Goal: Task Accomplishment & Management: Use online tool/utility

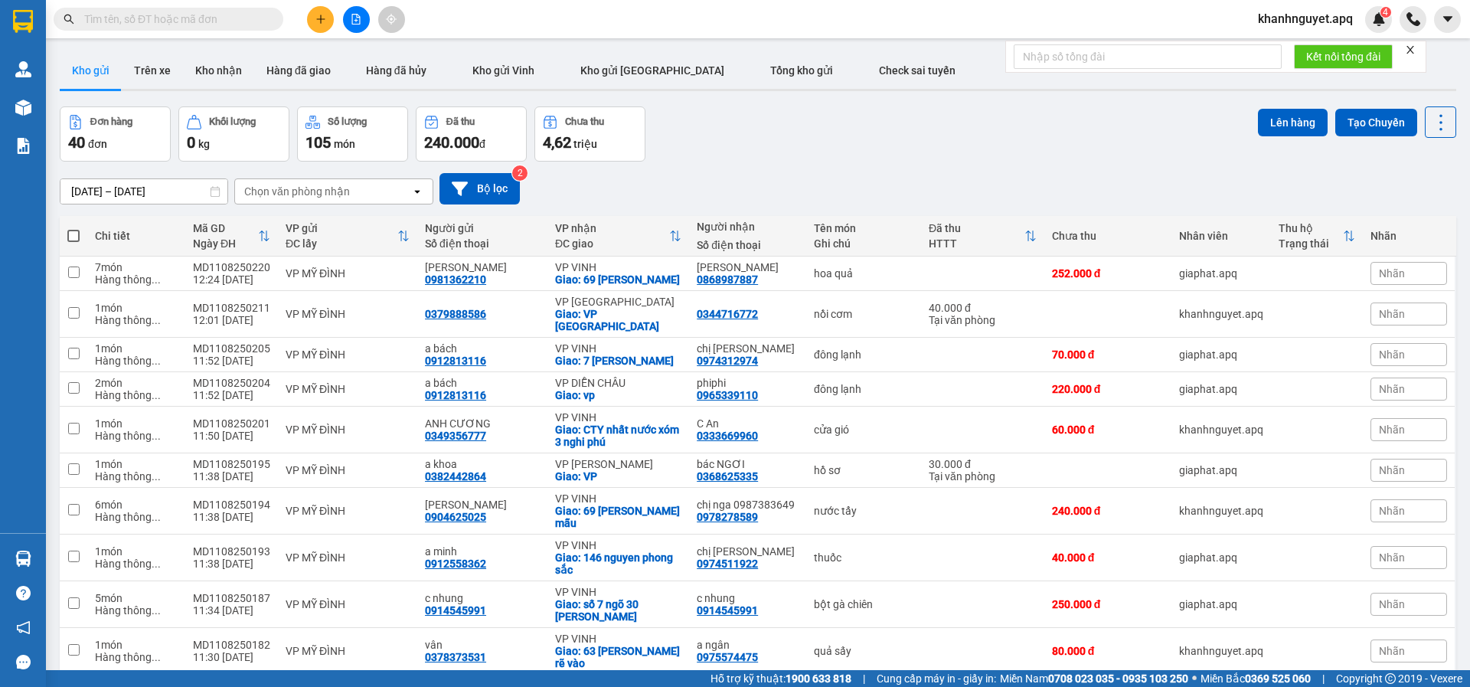
click at [200, 18] on input "text" at bounding box center [174, 19] width 181 height 17
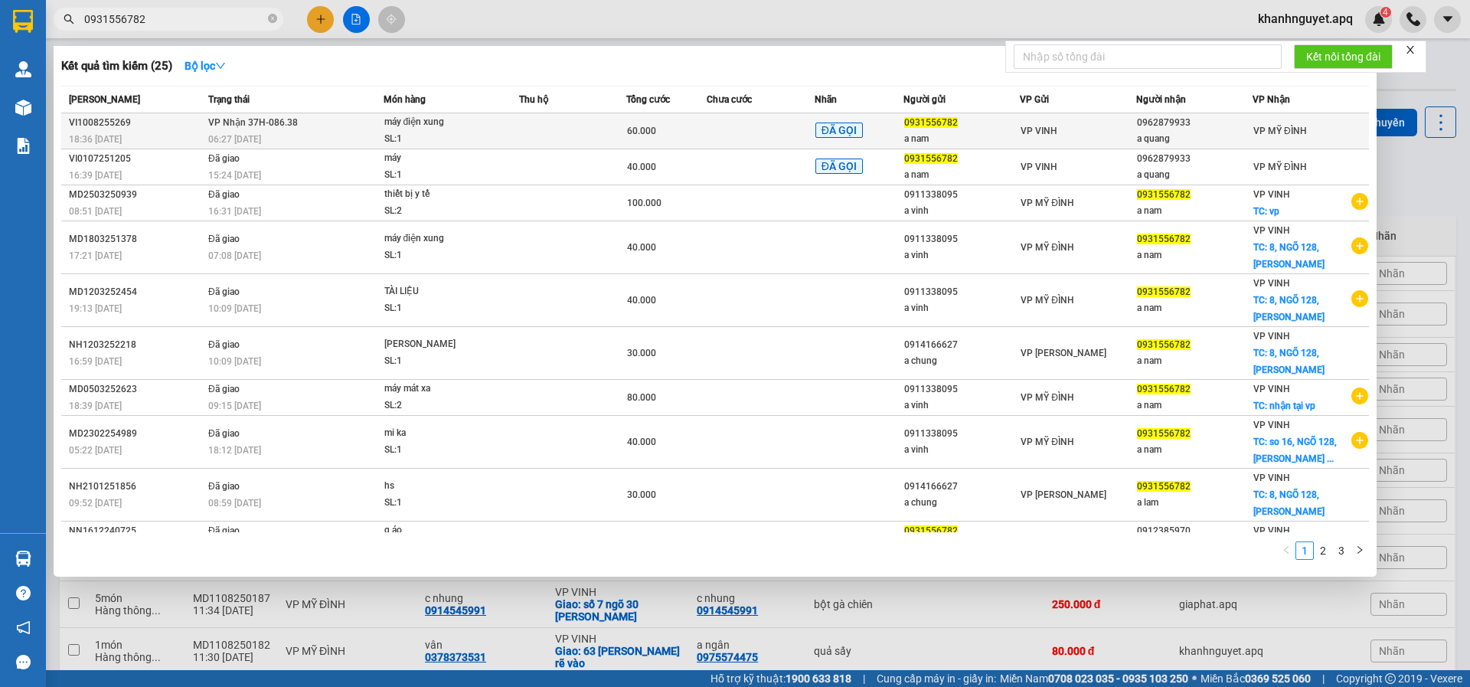
type input "0931556782"
click at [766, 130] on td at bounding box center [760, 131] width 107 height 36
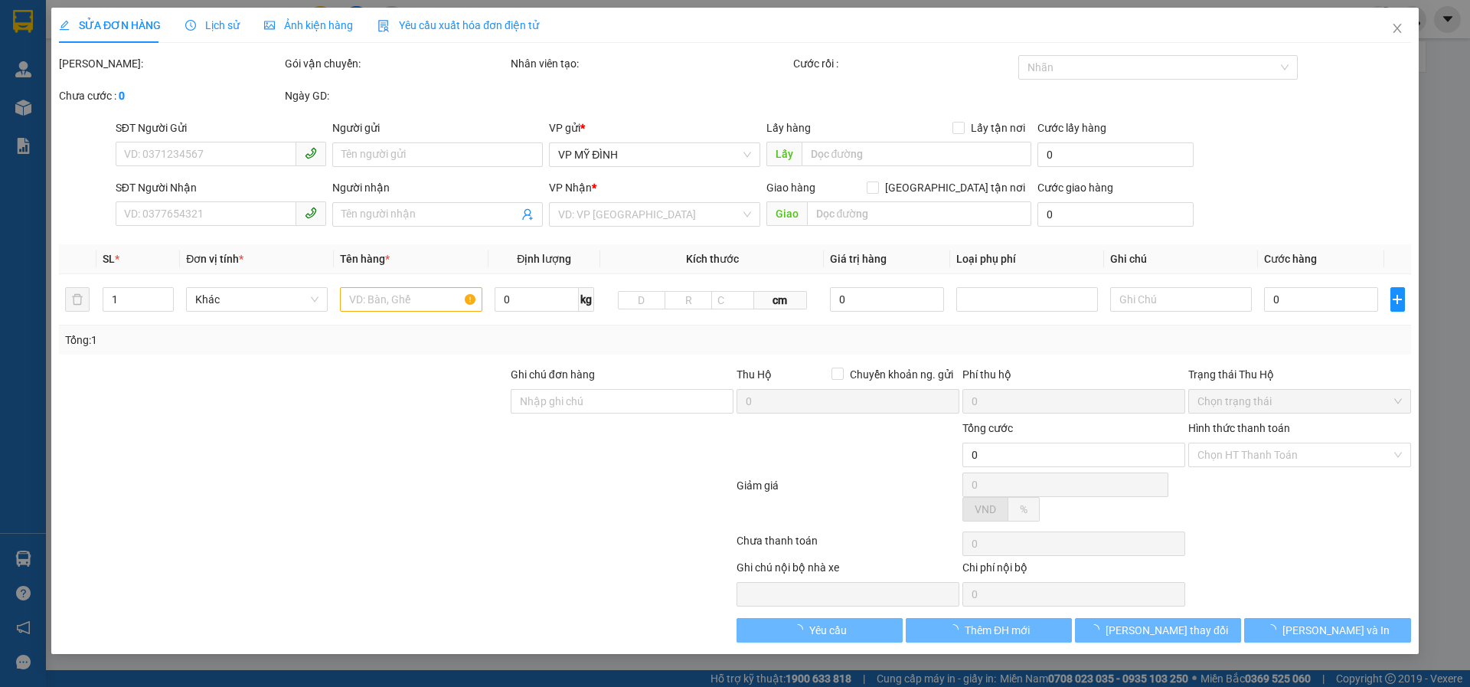
type input "0931556782"
type input "a nam"
type input "0962879933"
type input "a quang"
type input "60.000"
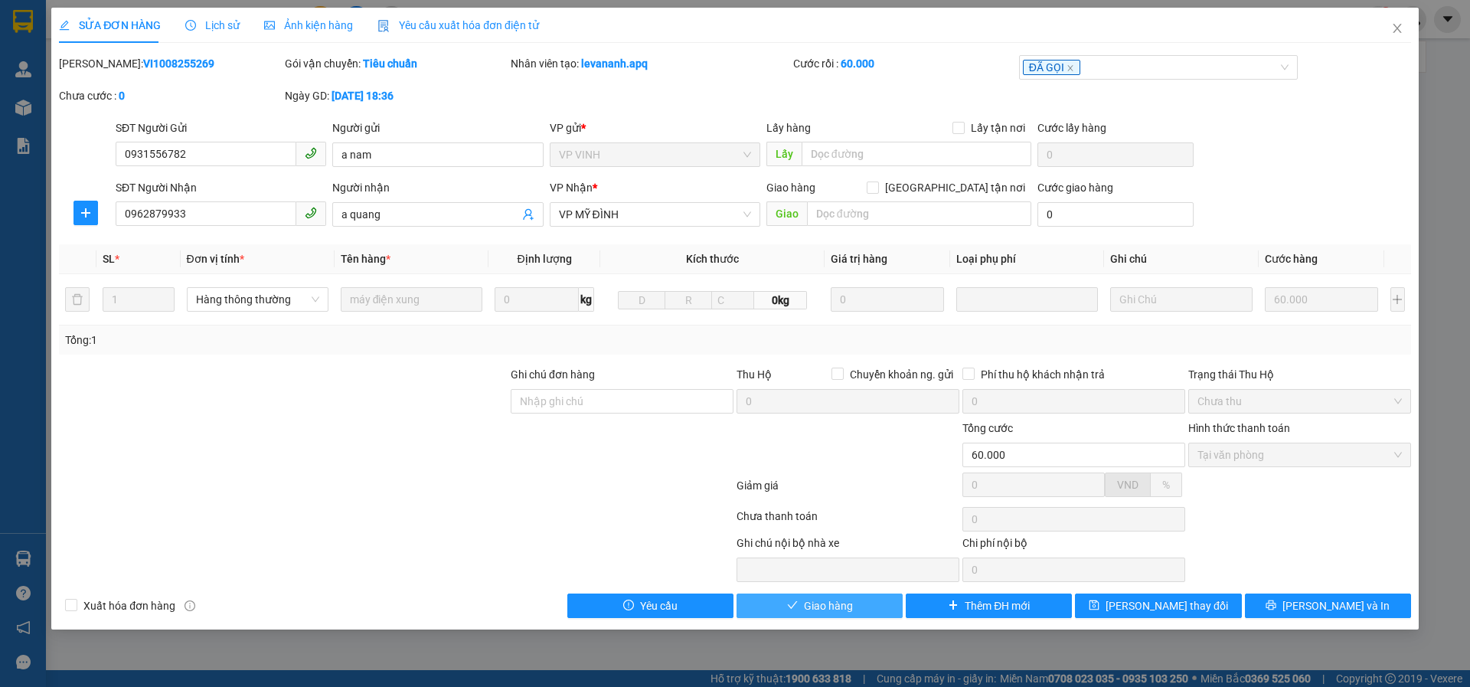
click at [834, 602] on span "Giao hàng" at bounding box center [828, 605] width 49 height 17
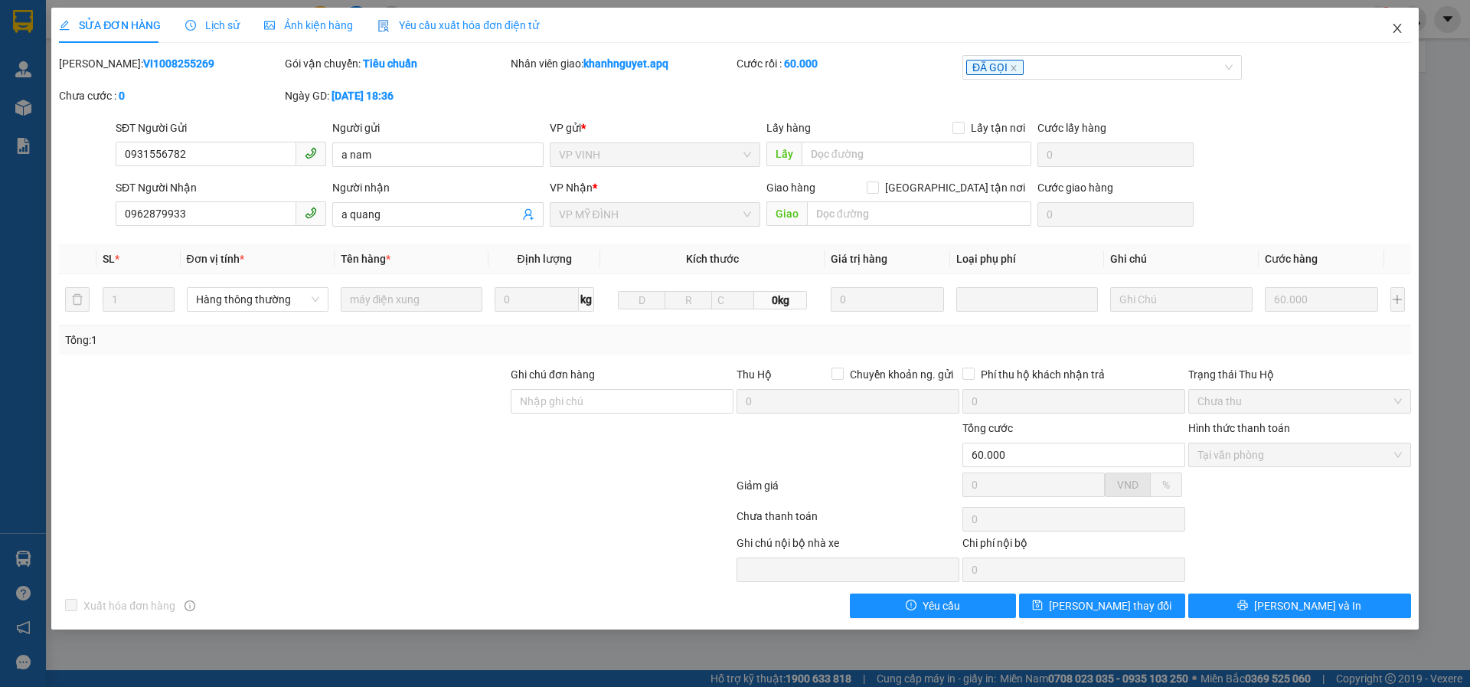
click at [1393, 26] on icon "close" at bounding box center [1397, 28] width 12 height 12
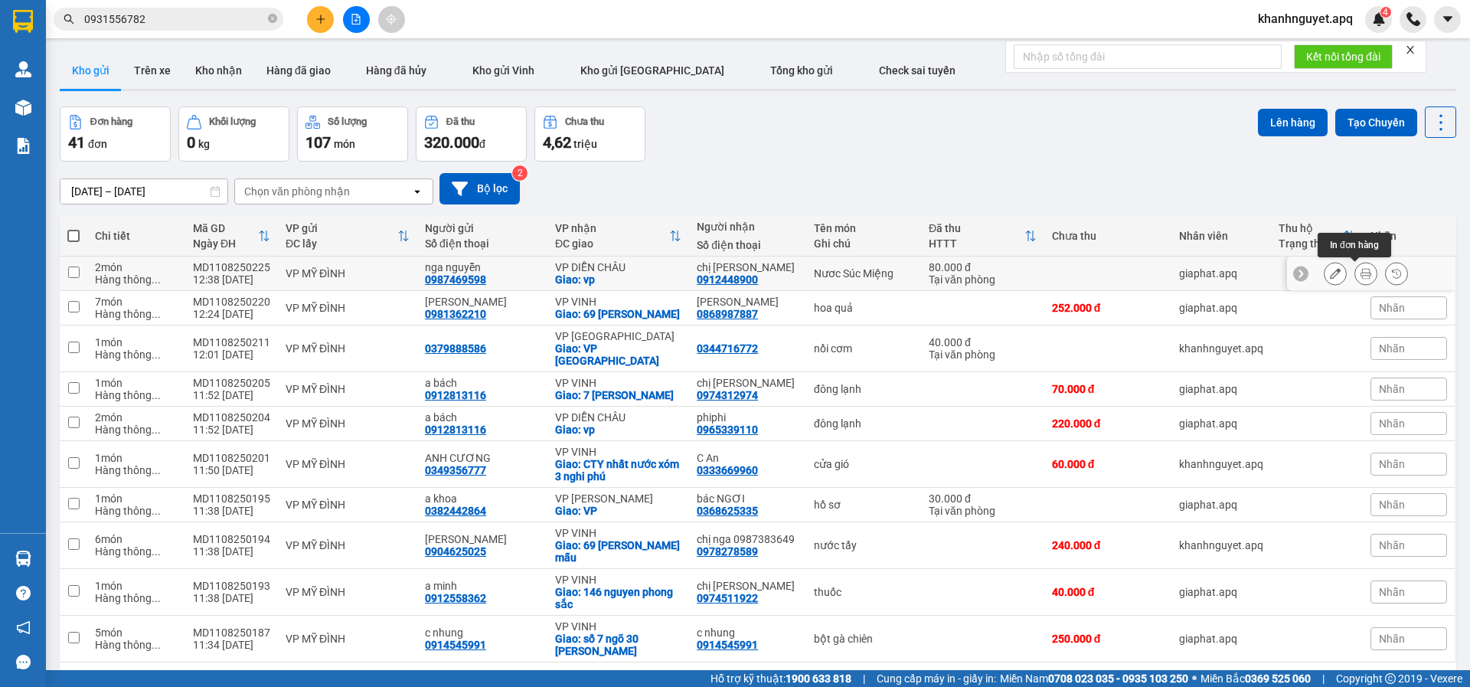
click at [1355, 274] on button at bounding box center [1365, 273] width 21 height 27
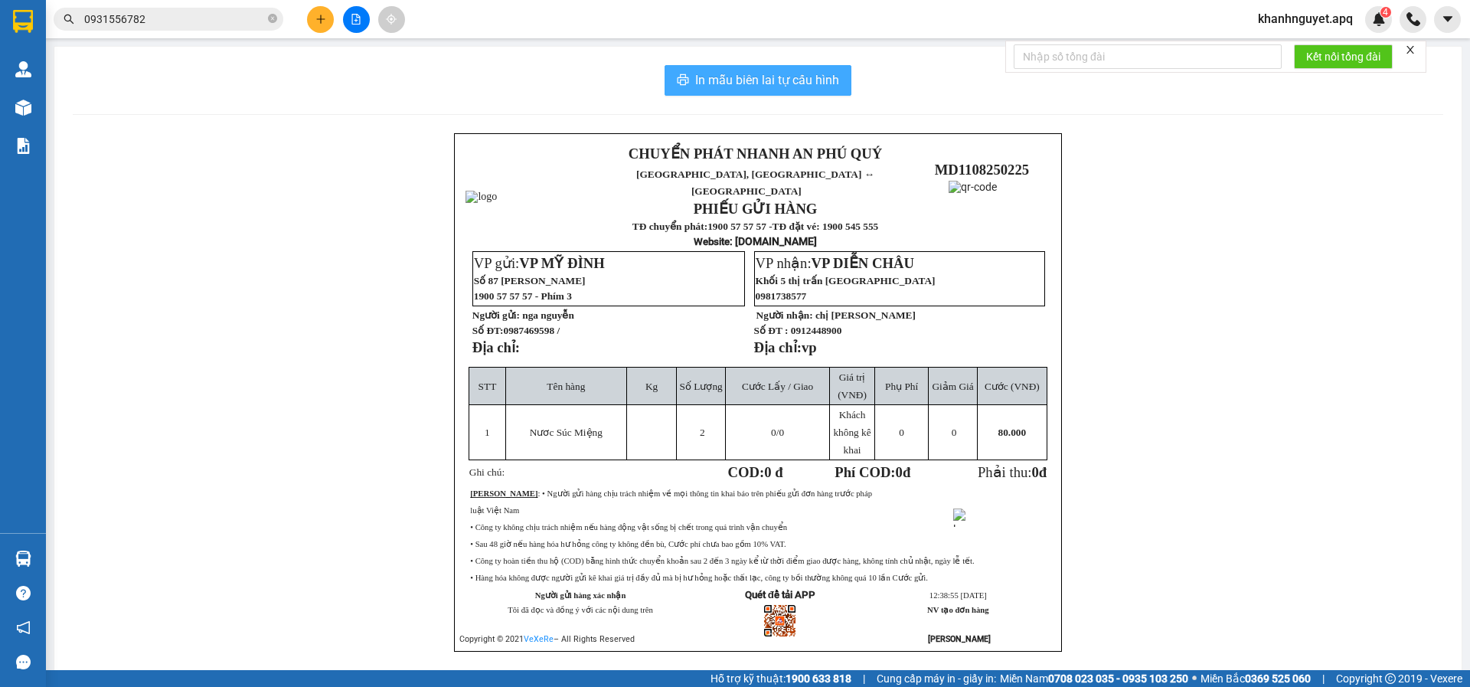
click at [717, 79] on span "In mẫu biên lai tự cấu hình" at bounding box center [767, 79] width 144 height 19
